Goal: Information Seeking & Learning: Learn about a topic

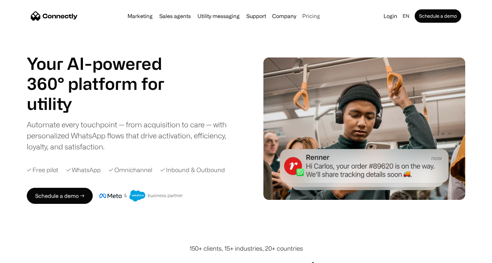
click at [310, 16] on link "Pricing" at bounding box center [310, 15] width 23 height 5
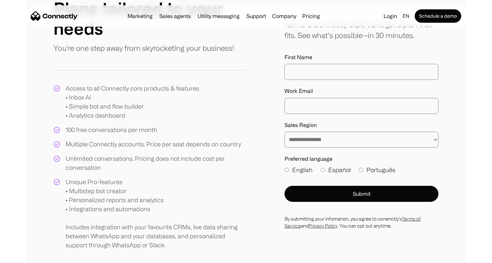
scroll to position [93, 0]
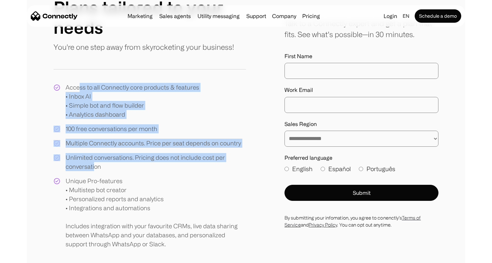
drag, startPoint x: 80, startPoint y: 84, endPoint x: 95, endPoint y: 166, distance: 84.0
click at [95, 166] on div "Access to all Connectly core products & features • Inbox AI • Simple bot and fl…" at bounding box center [150, 166] width 192 height 166
click at [95, 166] on div "Unlimited conversations. Pricing does not include cost per conversation" at bounding box center [156, 162] width 180 height 18
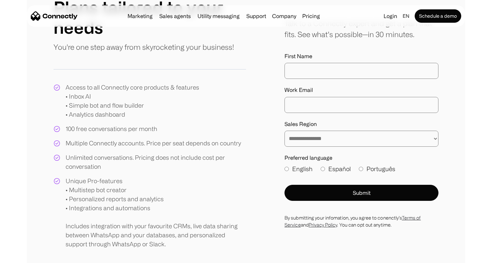
click at [83, 115] on div "Access to all Connectly core products & features • Inbox AI • Simple bot and fl…" at bounding box center [132, 101] width 133 height 36
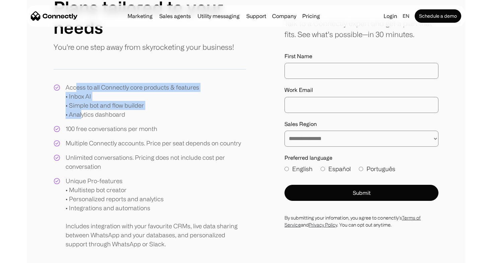
drag, startPoint x: 76, startPoint y: 89, endPoint x: 95, endPoint y: 162, distance: 75.3
click at [91, 153] on div "Access to all Connectly core products & features • Inbox AI • Simple bot and fl…" at bounding box center [150, 166] width 192 height 166
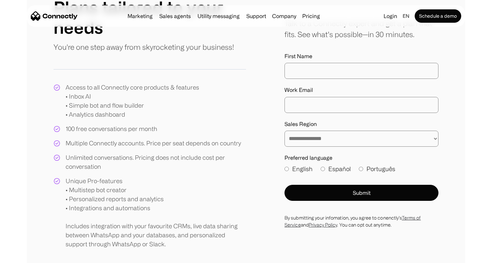
click at [95, 162] on div "Unlimited conversations. Pricing does not include cost per conversation" at bounding box center [156, 162] width 180 height 18
drag, startPoint x: 72, startPoint y: 129, endPoint x: 132, endPoint y: 132, distance: 60.3
click at [124, 129] on div "100 free conversations per month" at bounding box center [112, 128] width 92 height 9
